Goal: Information Seeking & Learning: Learn about a topic

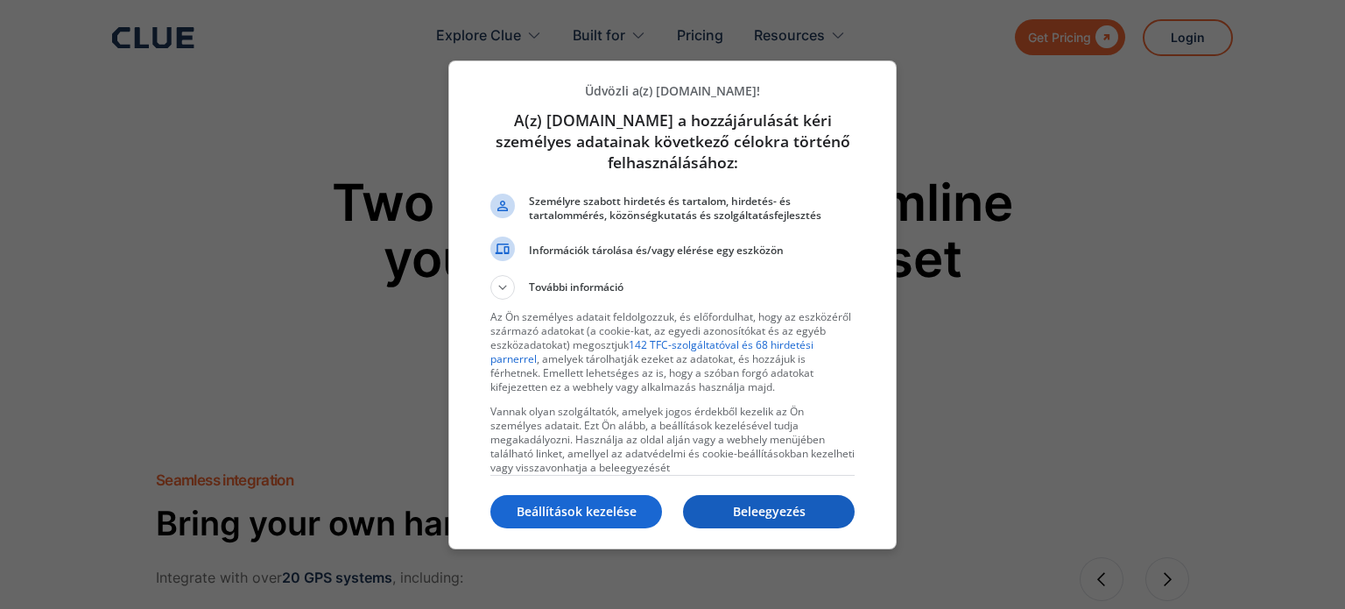
click at [759, 515] on p "Beleegyezés" at bounding box center [769, 512] width 172 height 18
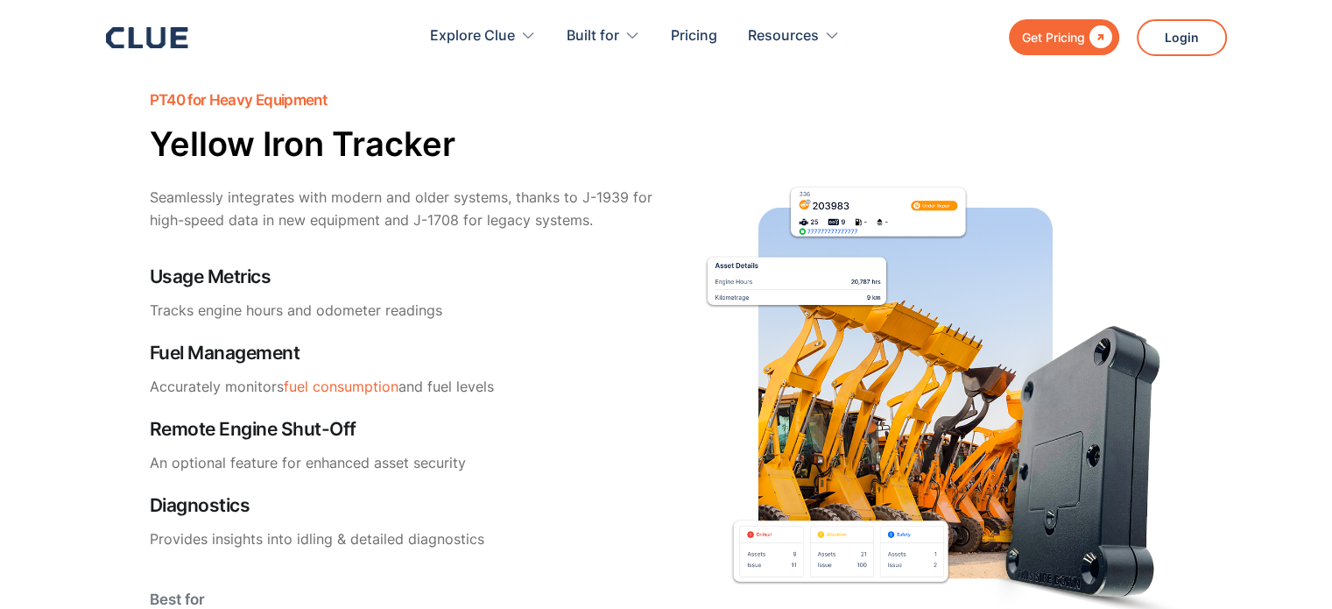
scroll to position [2102, 0]
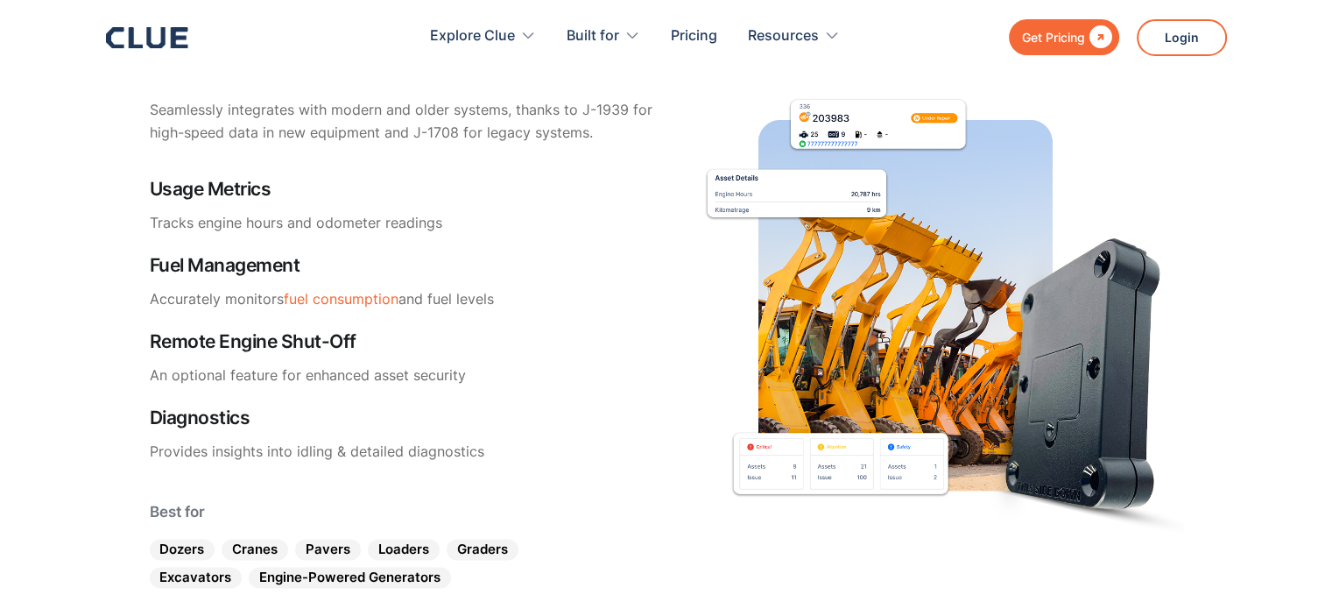
click at [931, 292] on img at bounding box center [929, 295] width 508 height 582
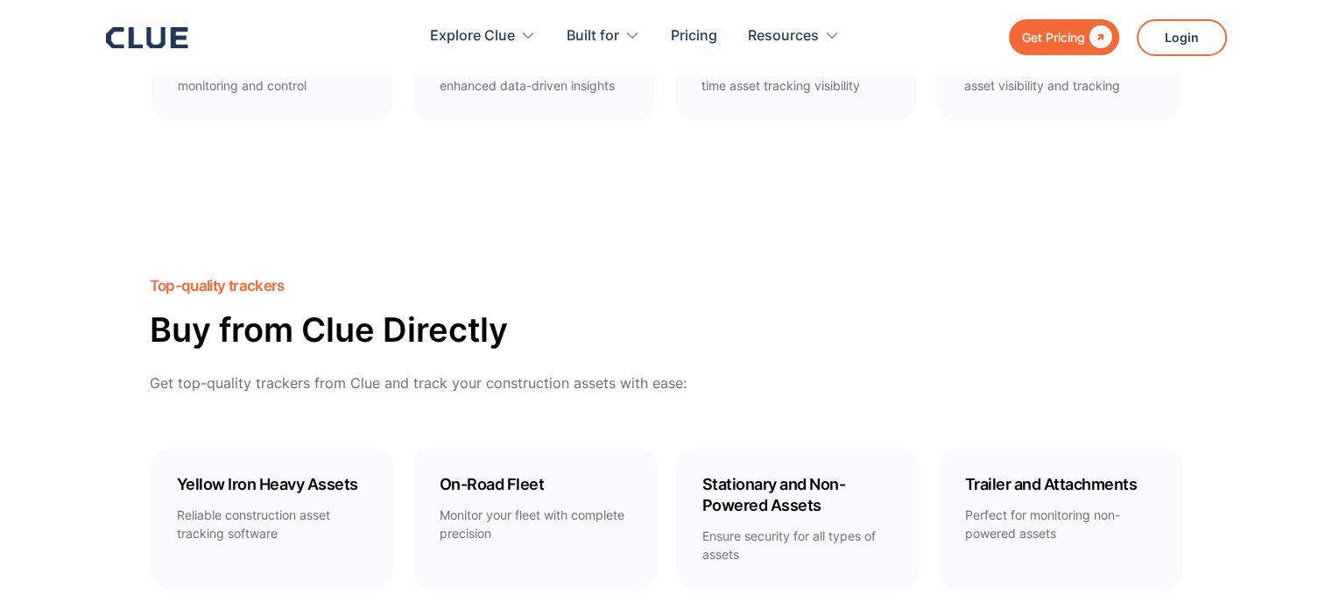
scroll to position [1489, 0]
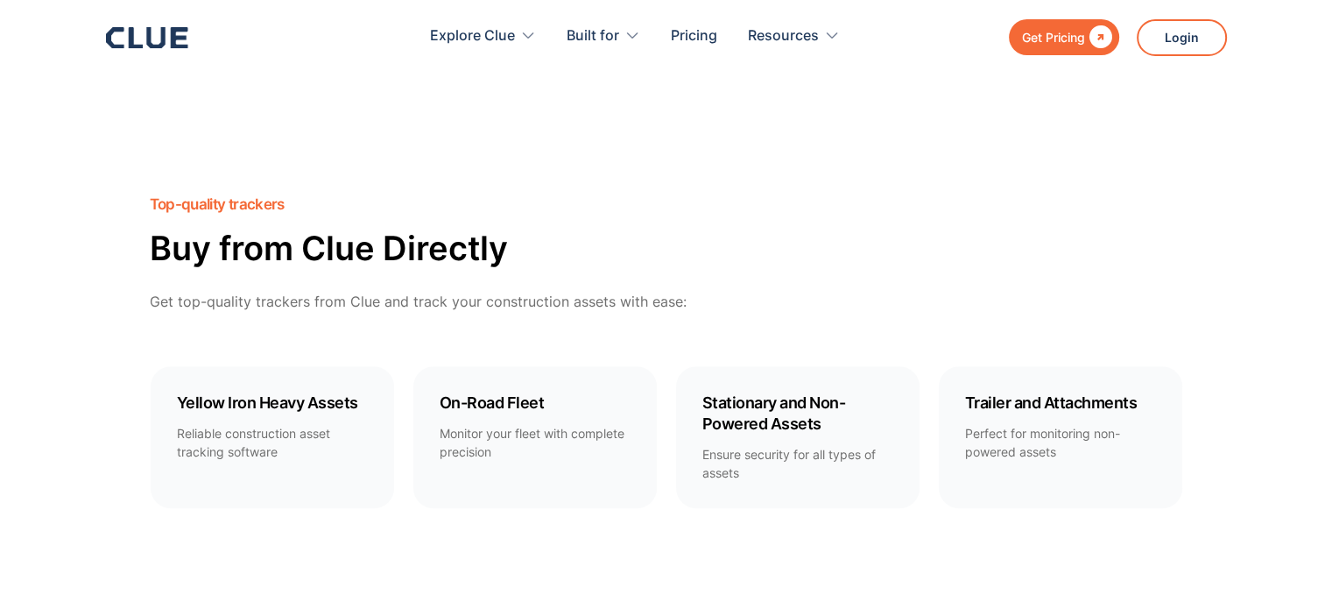
click at [122, 42] on icon at bounding box center [147, 37] width 82 height 21
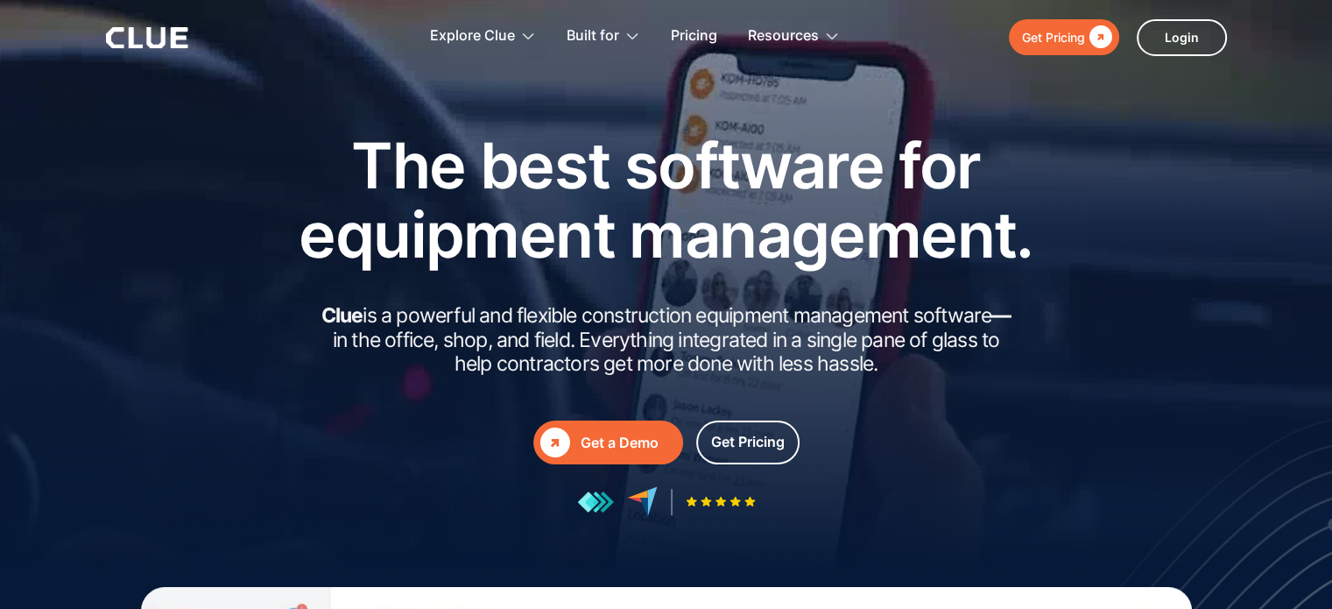
click at [161, 32] on icon at bounding box center [155, 37] width 18 height 21
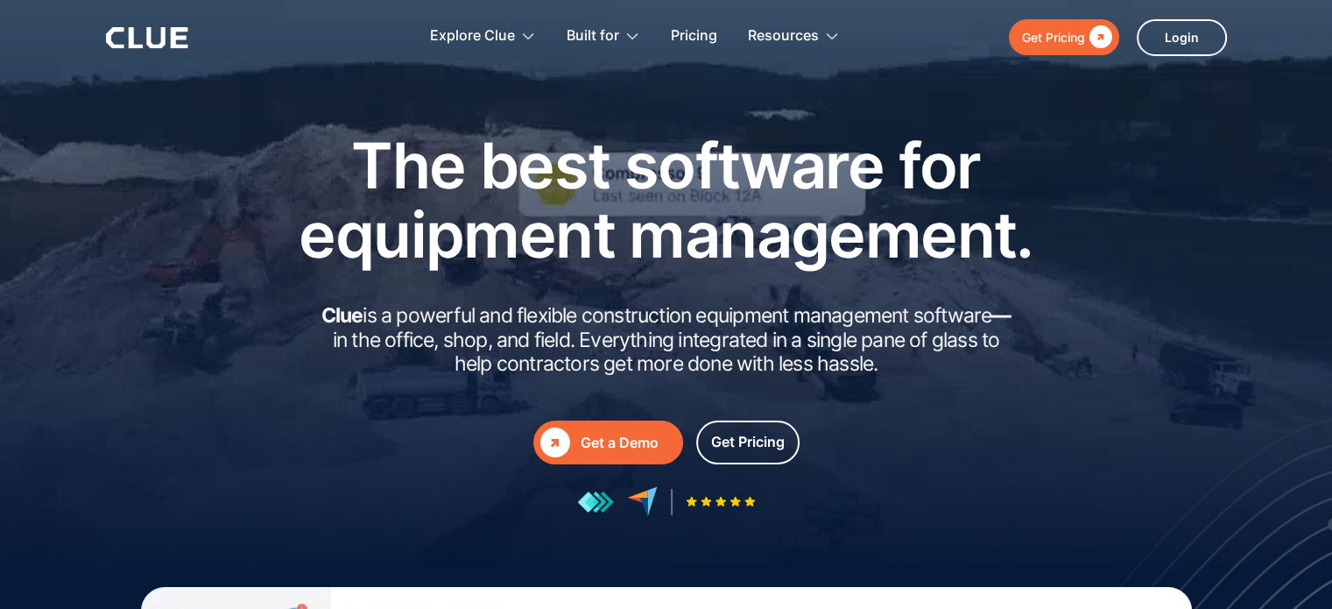
click at [244, 94] on div at bounding box center [666, 350] width 1332 height 701
